Goal: Complete application form

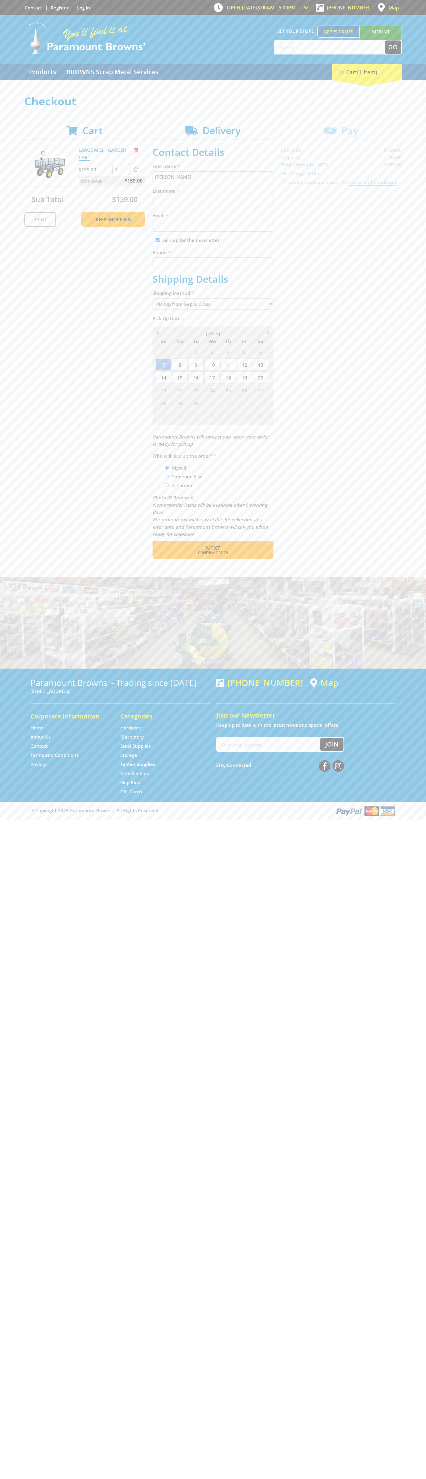
type input "[PERSON_NAME]"
type input "[EMAIL_ADDRESS][DOMAIN_NAME]"
type input "0293744000"
click at [213, 548] on span "Next" at bounding box center [212, 548] width 15 height 8
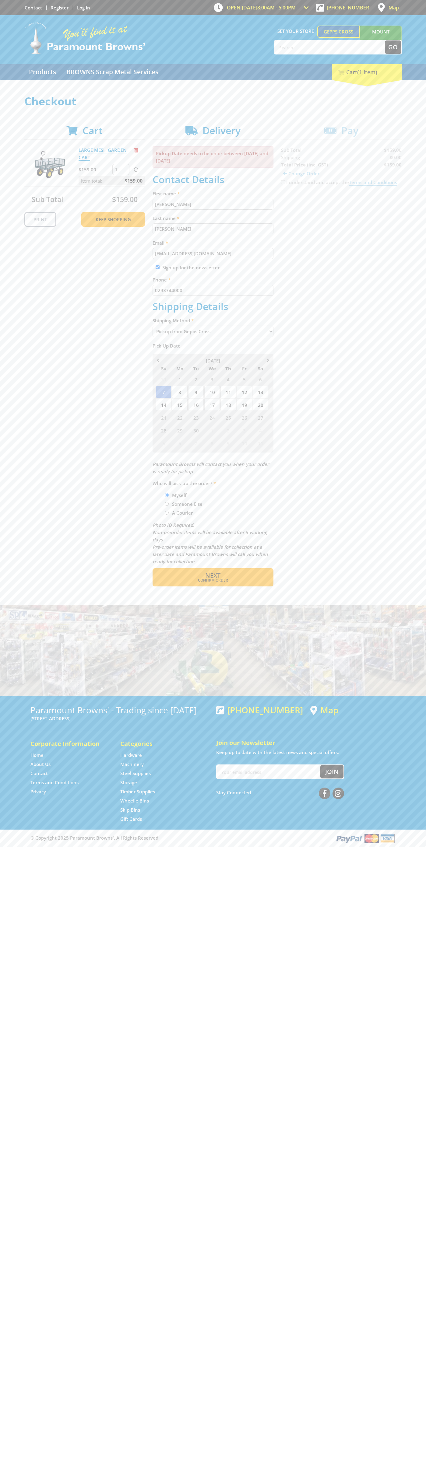
type input "[PERSON_NAME]"
click at [213, 580] on span "Confirm order" at bounding box center [213, 580] width 95 height 4
click at [213, 576] on span "Next" at bounding box center [212, 575] width 15 height 8
